Goal: Find specific page/section: Find specific page/section

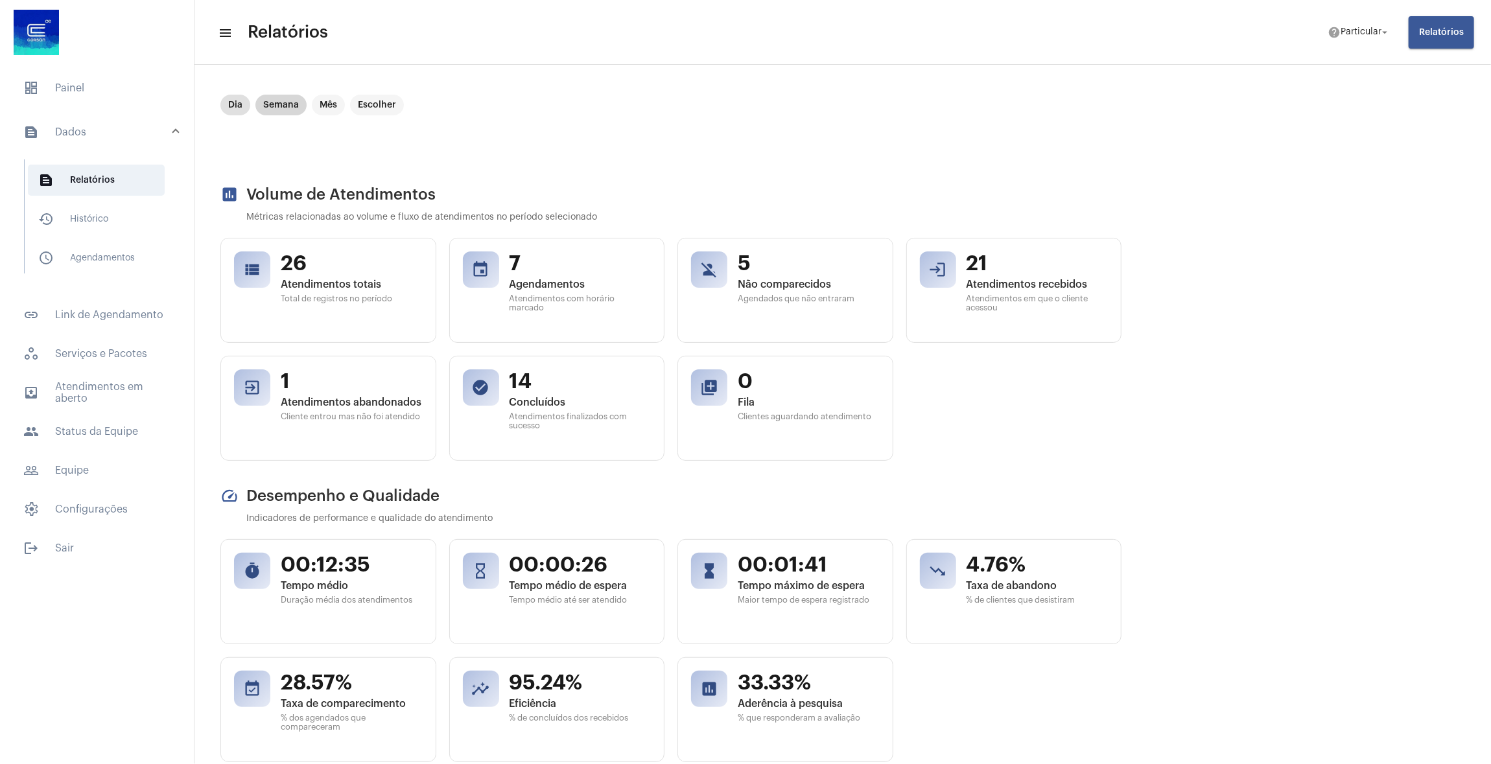
drag, startPoint x: 285, startPoint y: 88, endPoint x: 285, endPoint y: 100, distance: 11.7
click at [285, 99] on mat-chip "Semana" at bounding box center [280, 105] width 51 height 21
click at [237, 105] on mat-chip "Dia" at bounding box center [235, 105] width 30 height 21
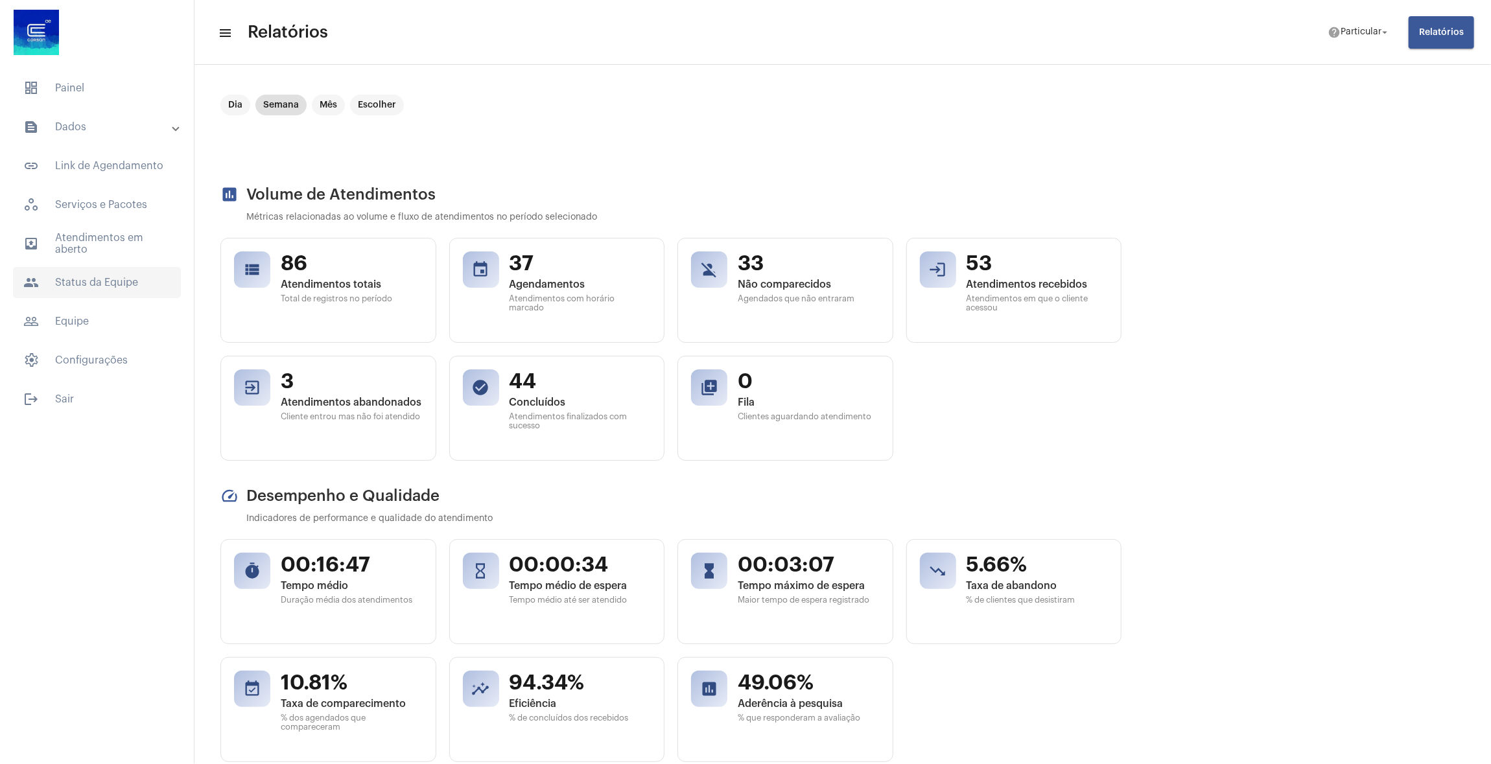
click at [99, 288] on span "people Status da Equipe" at bounding box center [97, 282] width 168 height 31
